Goal: Transaction & Acquisition: Register for event/course

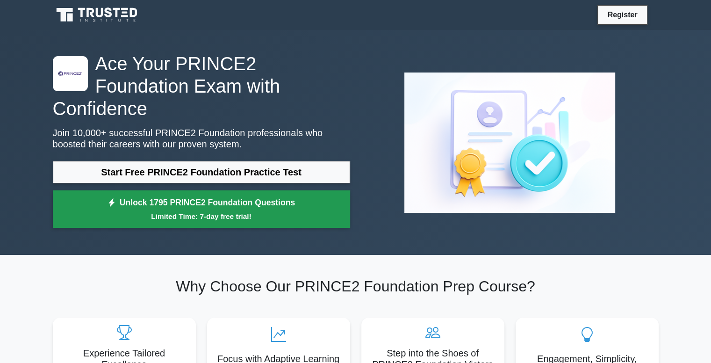
click at [251, 190] on link "Unlock 1795 PRINCE2 Foundation Questions Limited Time: 7-day free trial!" at bounding box center [201, 208] width 297 height 37
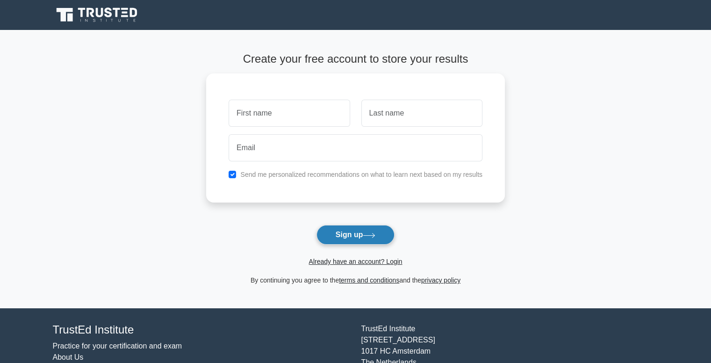
click at [345, 227] on button "Sign up" at bounding box center [356, 235] width 79 height 20
click at [311, 117] on input "text" at bounding box center [289, 110] width 121 height 27
type input "гнг"
click at [410, 107] on input "text" at bounding box center [421, 110] width 121 height 27
type input "гтгргп"
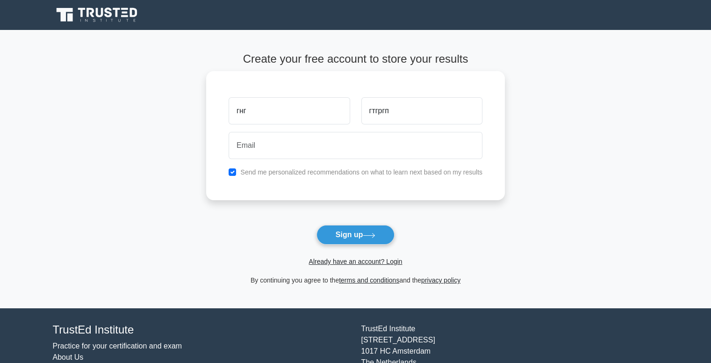
click at [353, 128] on div "гнг" at bounding box center [289, 111] width 132 height 35
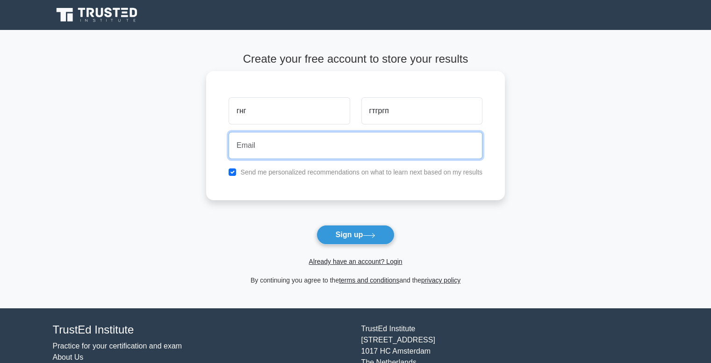
click at [357, 146] on input "email" at bounding box center [356, 145] width 254 height 27
type input "789"
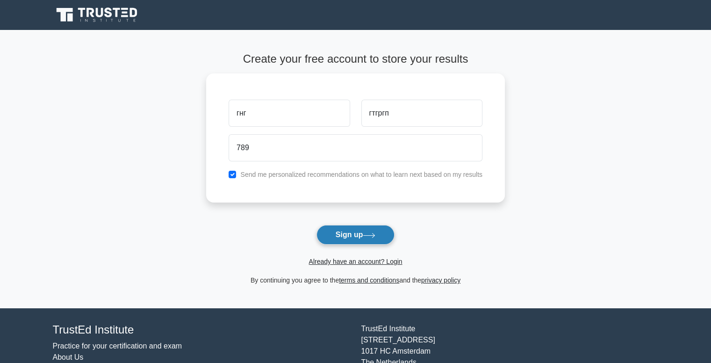
click at [359, 229] on button "Sign up" at bounding box center [356, 235] width 79 height 20
